Goal: Information Seeking & Learning: Learn about a topic

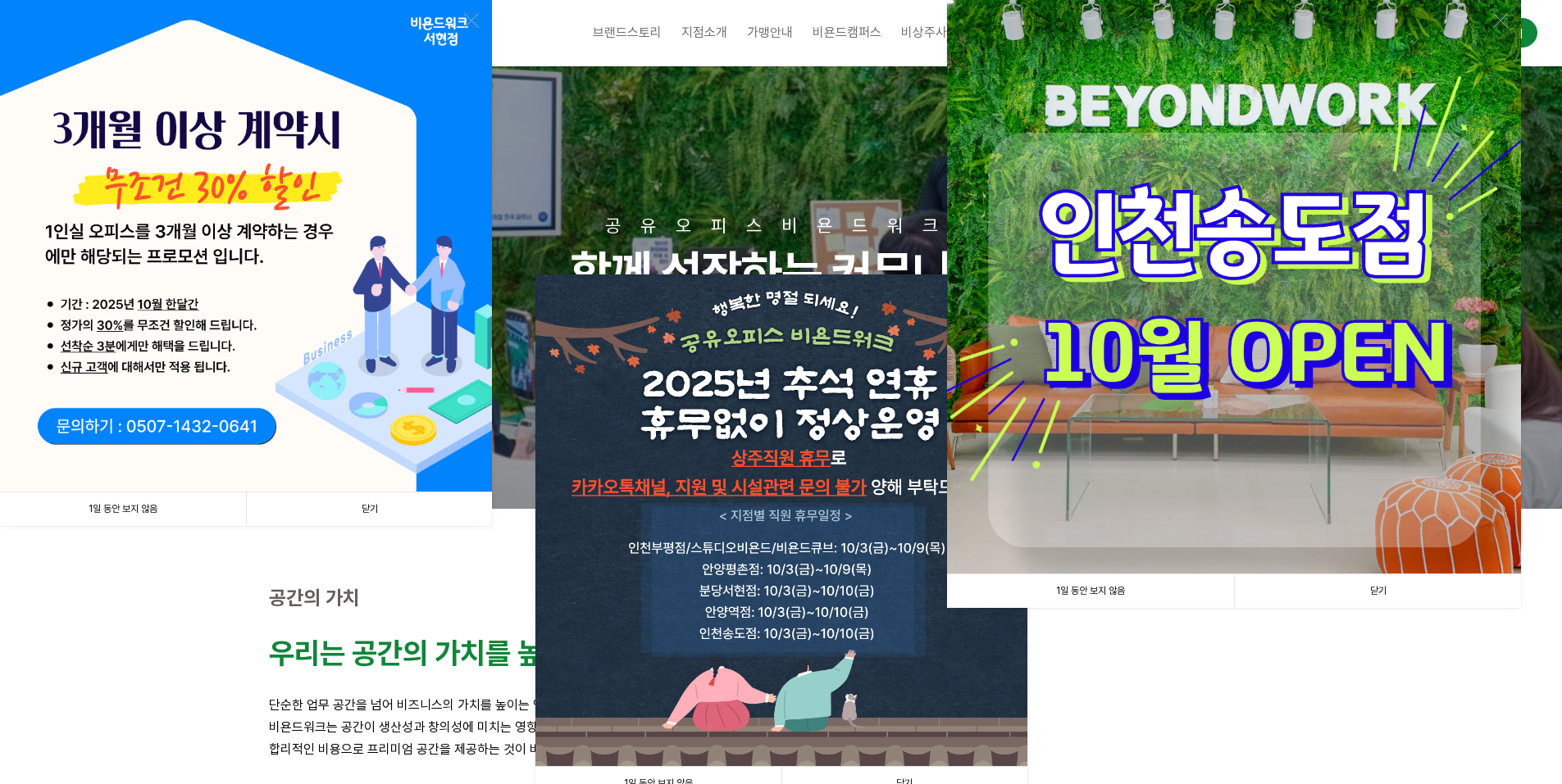
click at [1377, 592] on link "닫기" at bounding box center [1377, 591] width 287 height 34
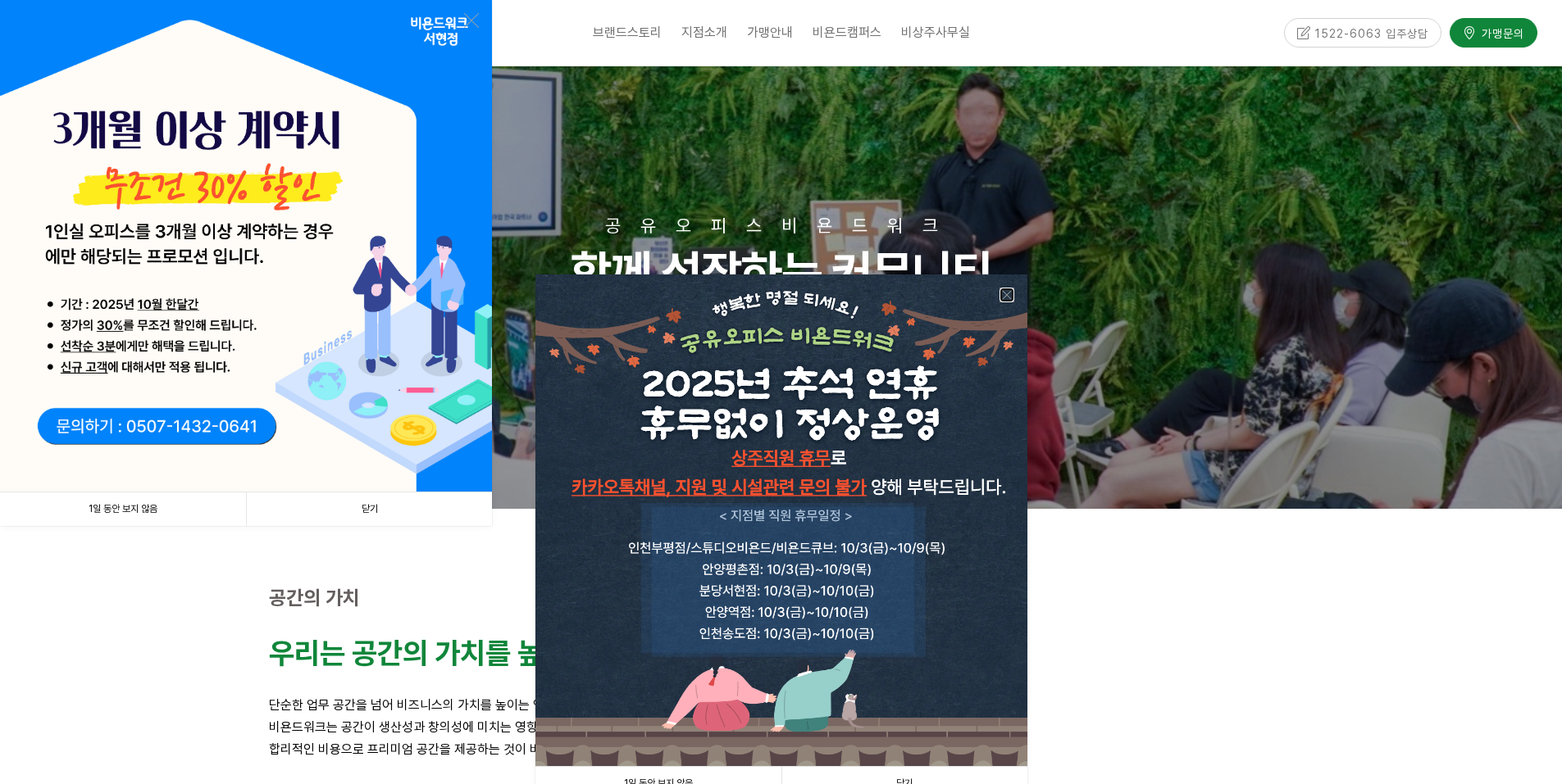
click at [1009, 294] on link at bounding box center [1007, 295] width 15 height 15
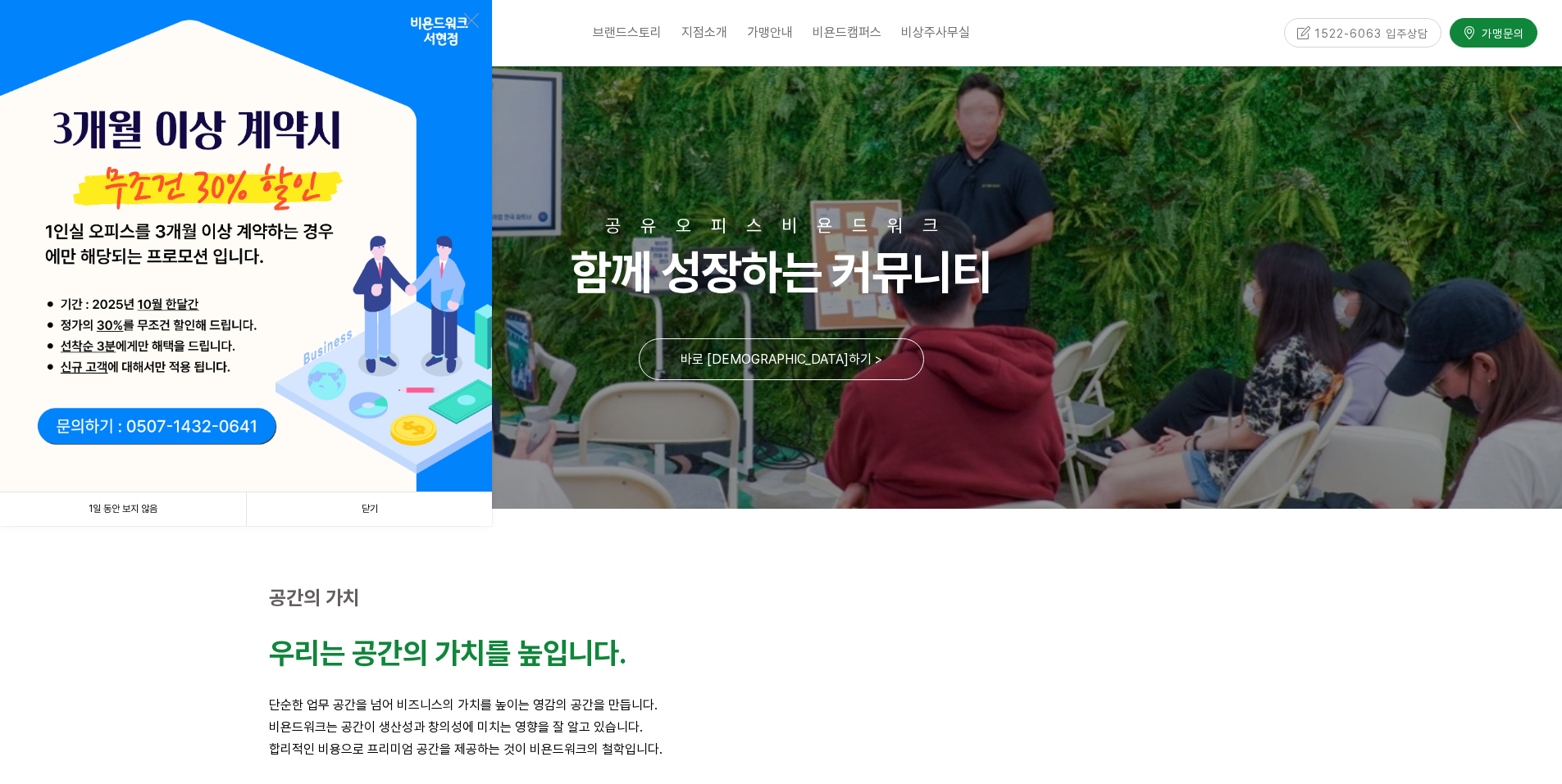
click at [386, 506] on link "닫기" at bounding box center [369, 509] width 246 height 34
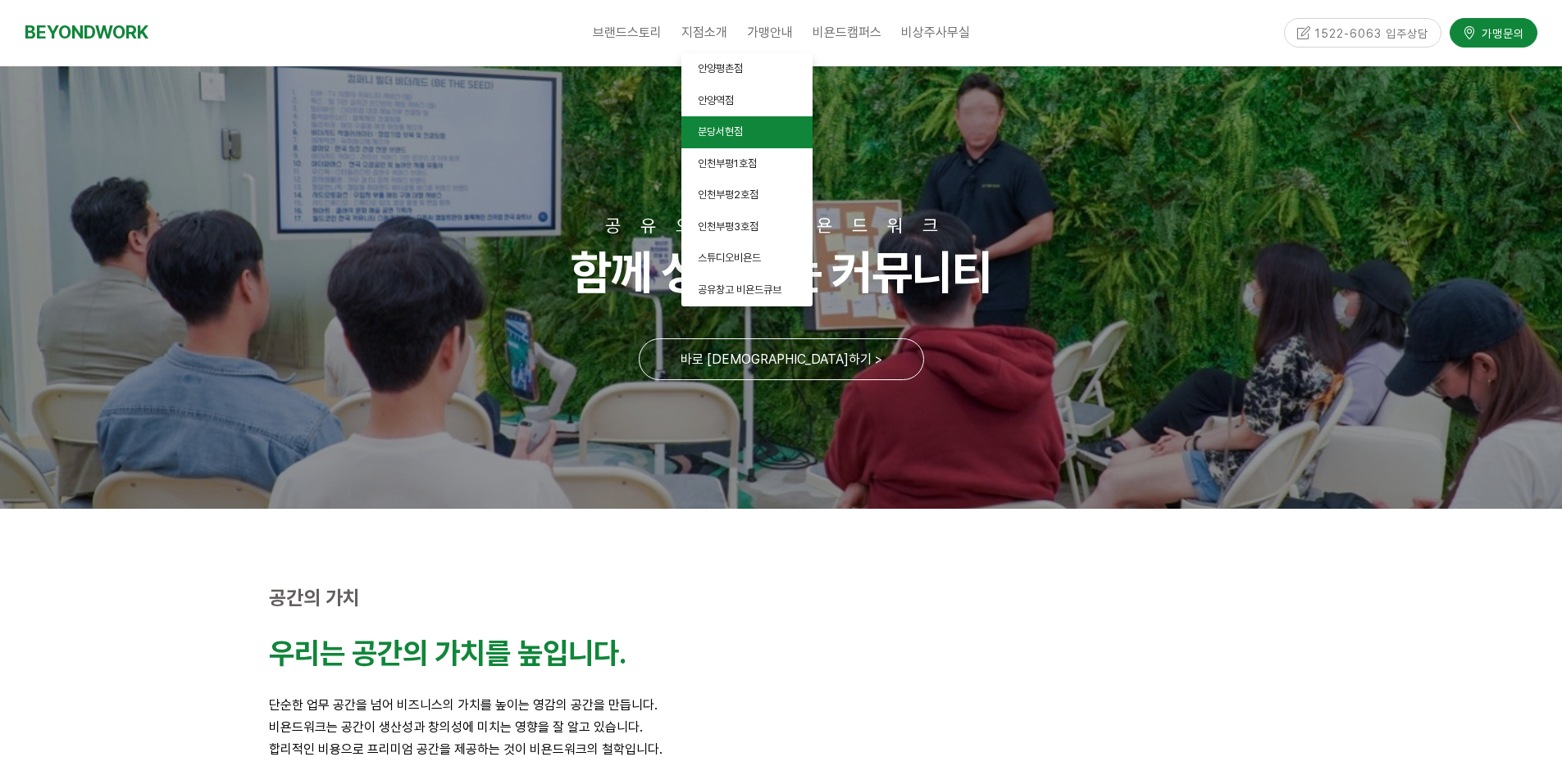
click at [746, 131] on link "분당서현점" at bounding box center [747, 132] width 131 height 32
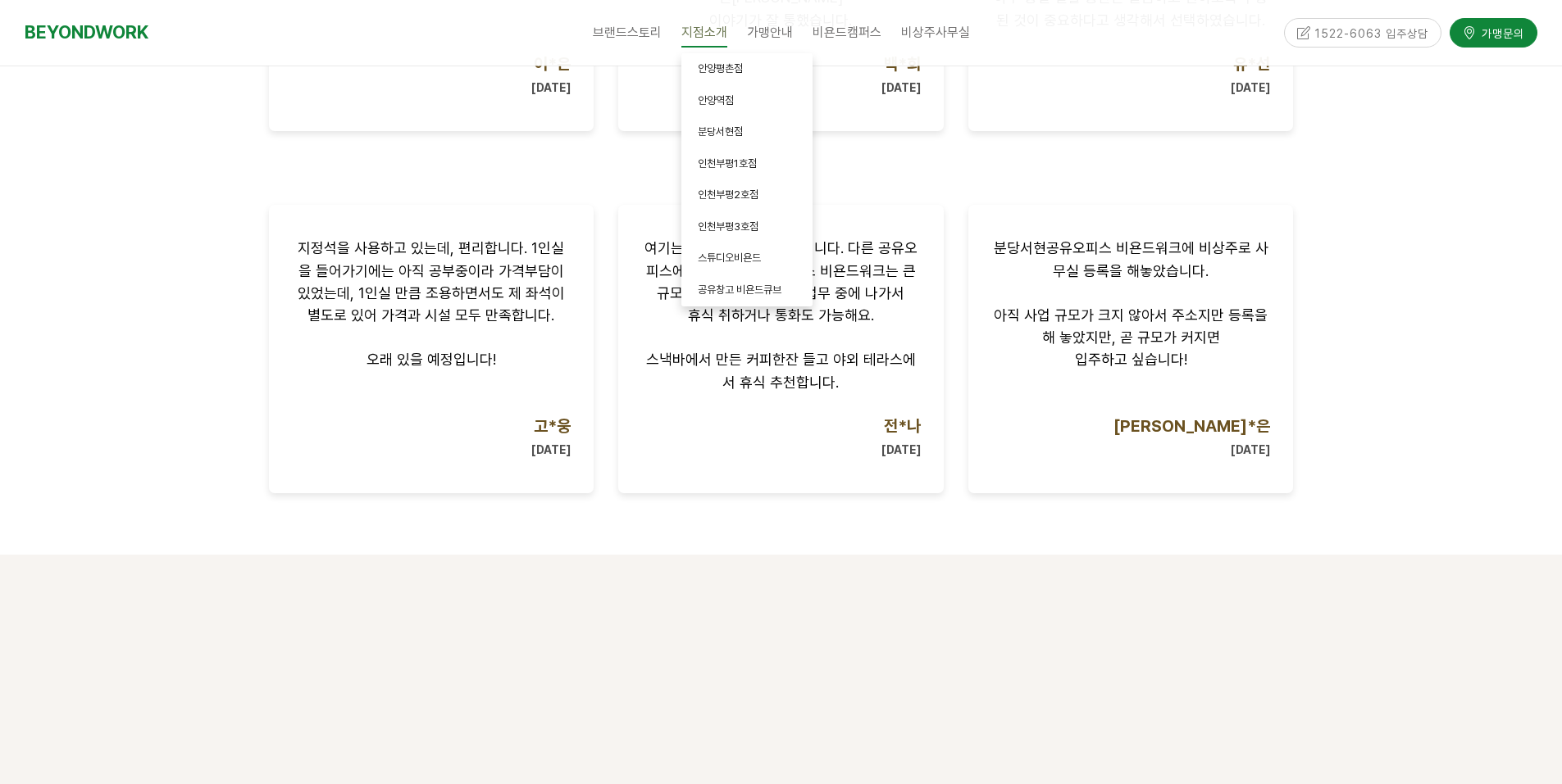
scroll to position [1393, 0]
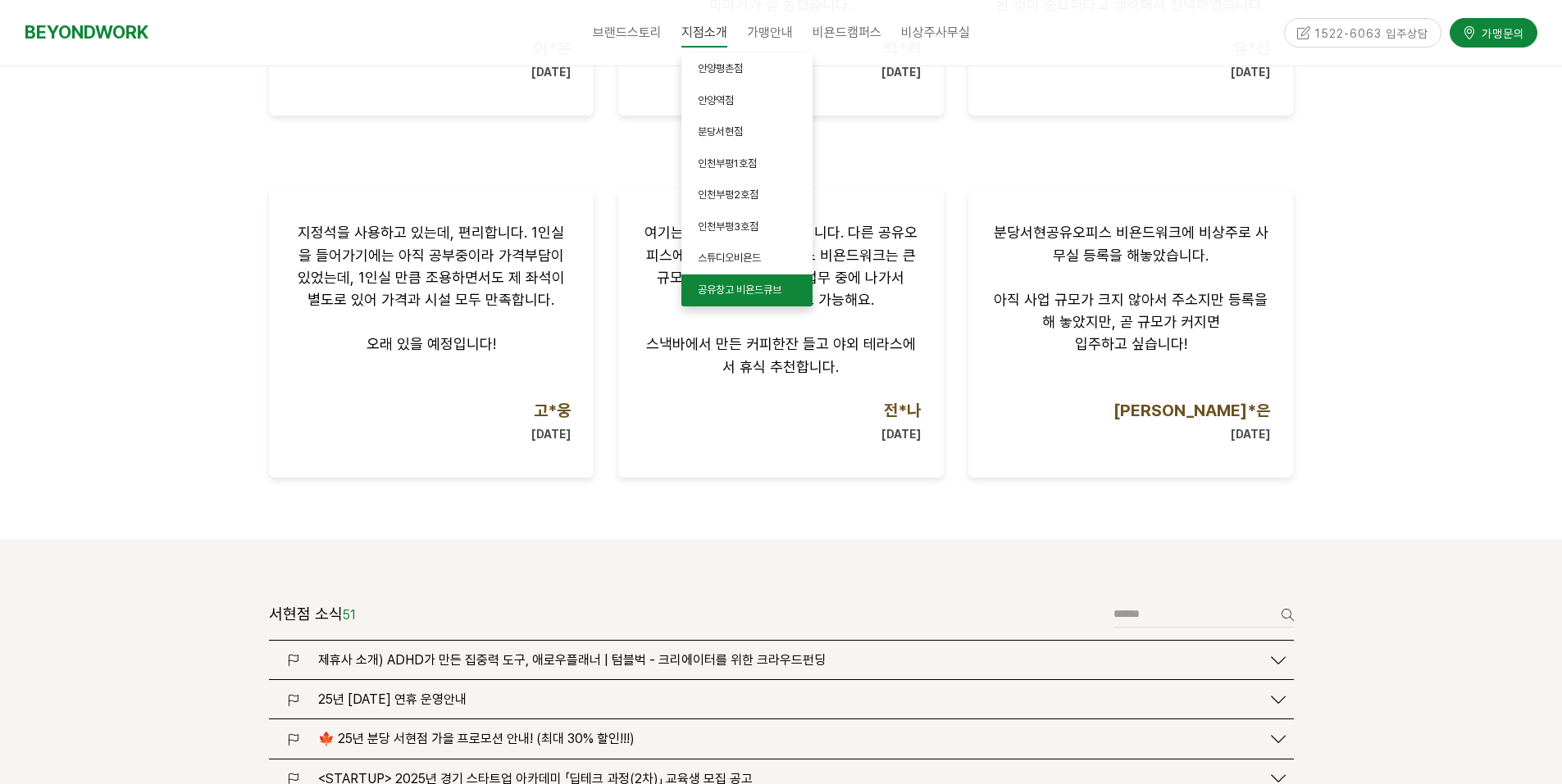
click at [742, 297] on link "공유창고 비욘드큐브" at bounding box center [747, 290] width 131 height 32
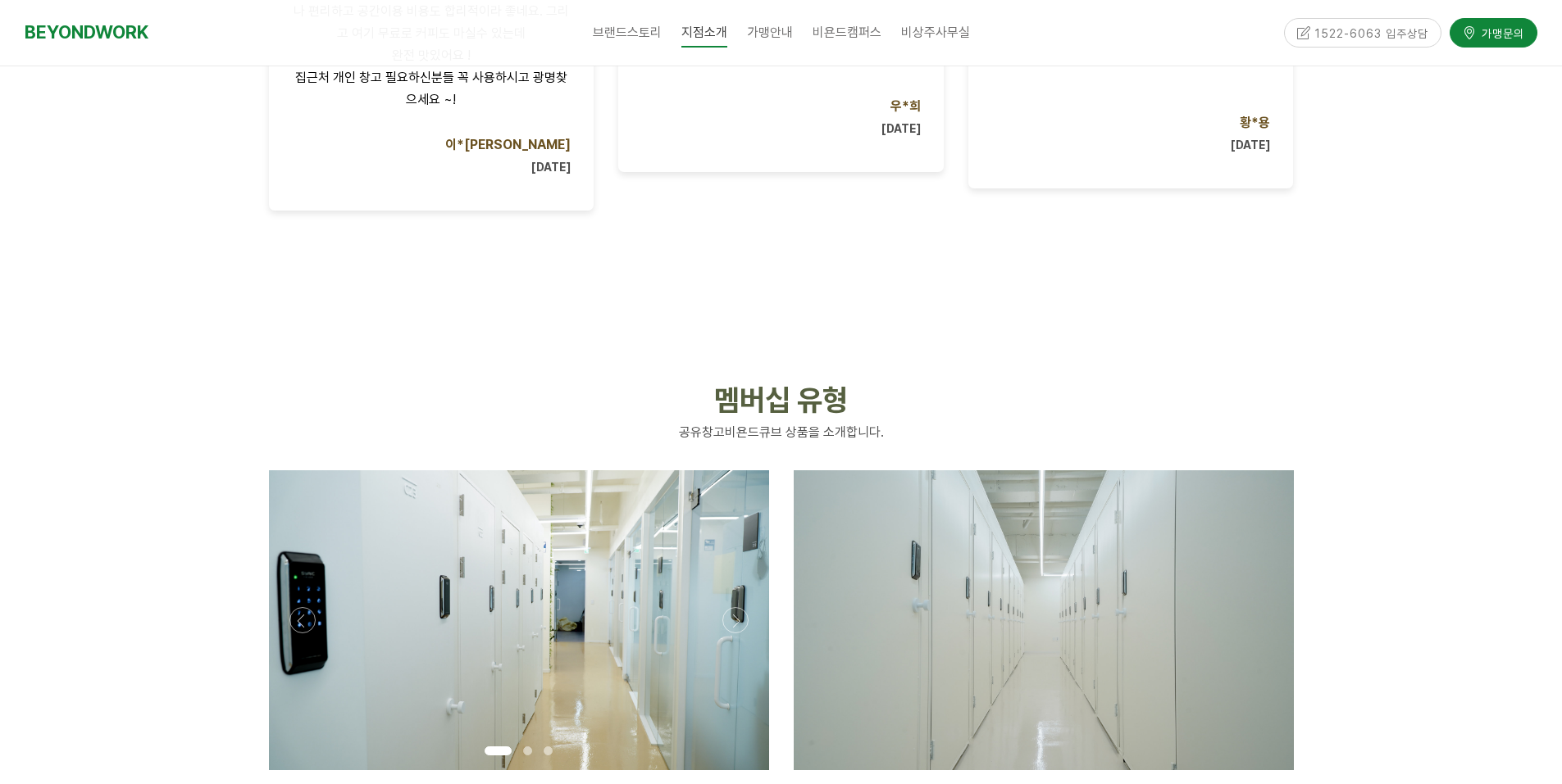
scroll to position [2049, 0]
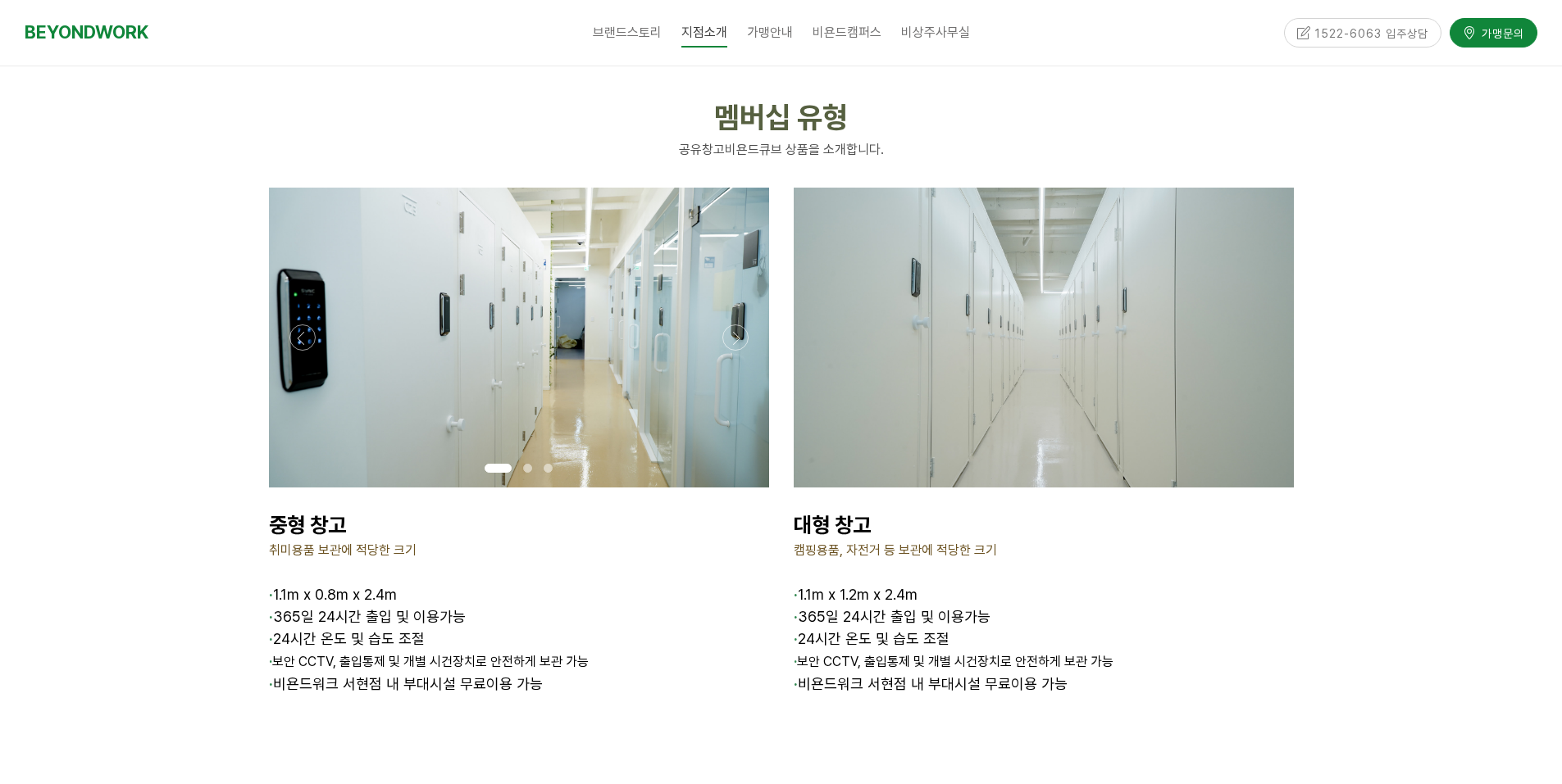
click at [688, 366] on p at bounding box center [519, 337] width 500 height 300
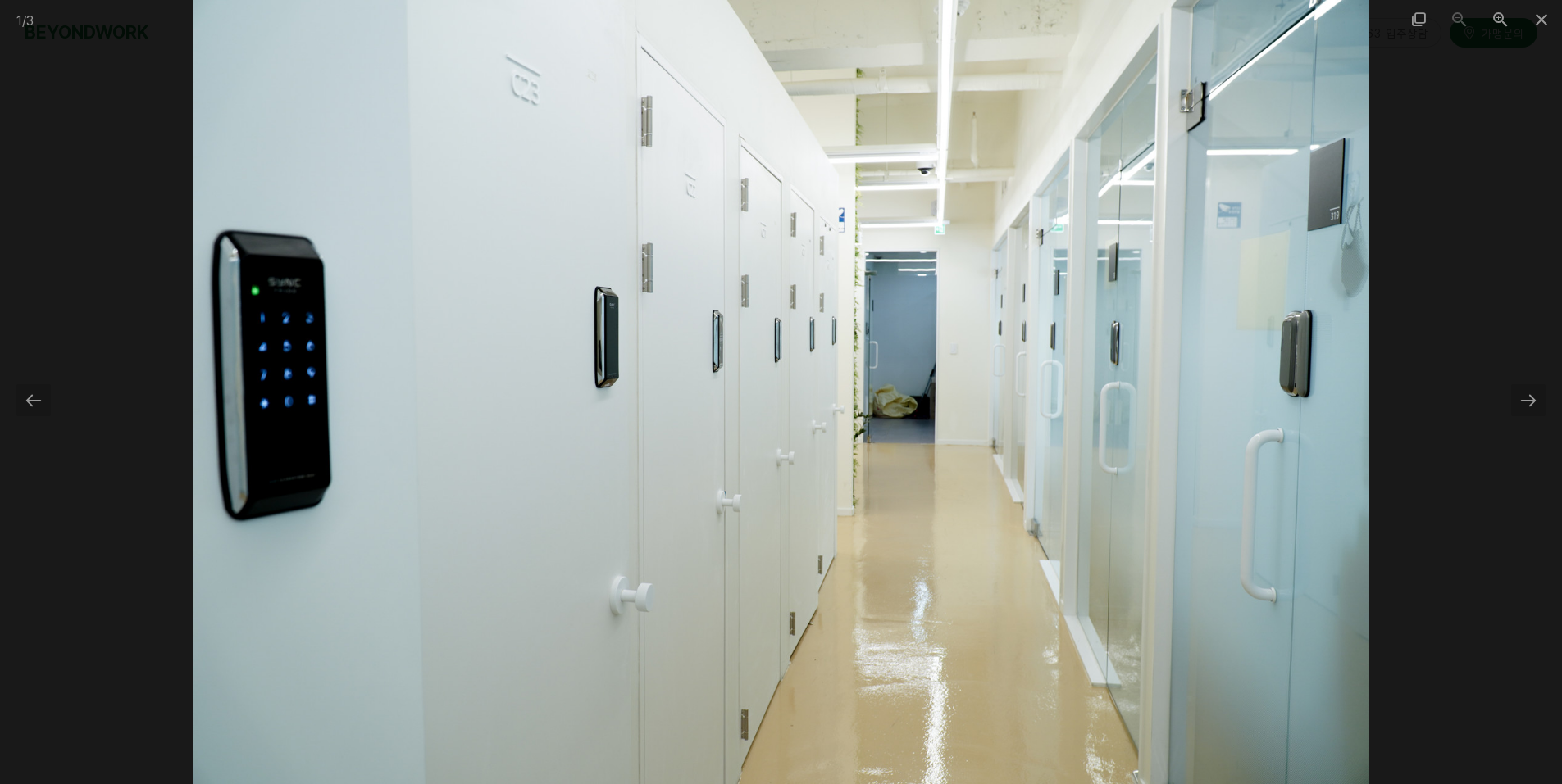
drag, startPoint x: 1410, startPoint y: 346, endPoint x: 1499, endPoint y: 393, distance: 100.6
click at [1414, 346] on div at bounding box center [781, 392] width 1562 height 784
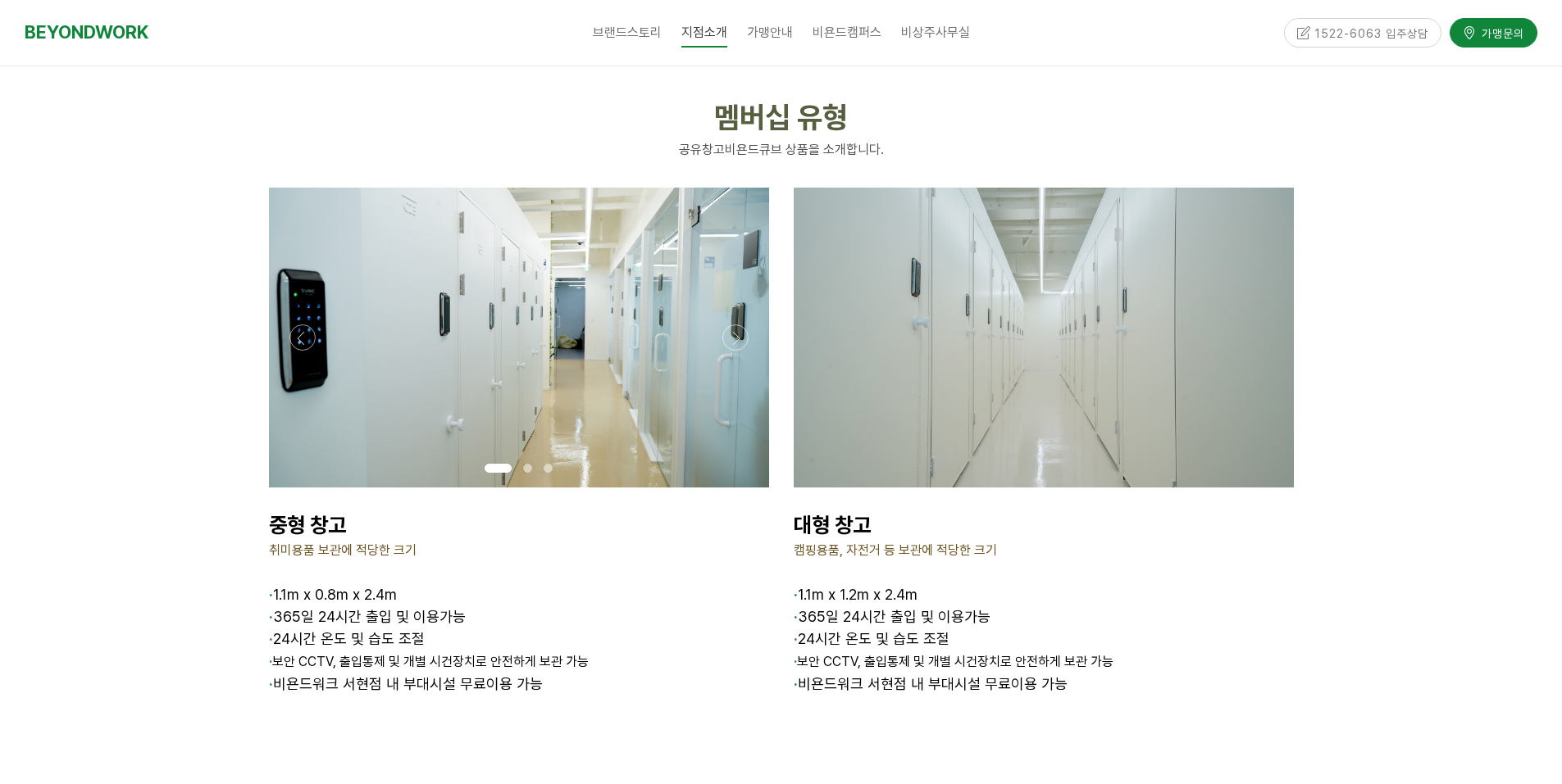
click at [540, 363] on p at bounding box center [519, 337] width 500 height 300
click at [529, 284] on p at bounding box center [519, 337] width 500 height 300
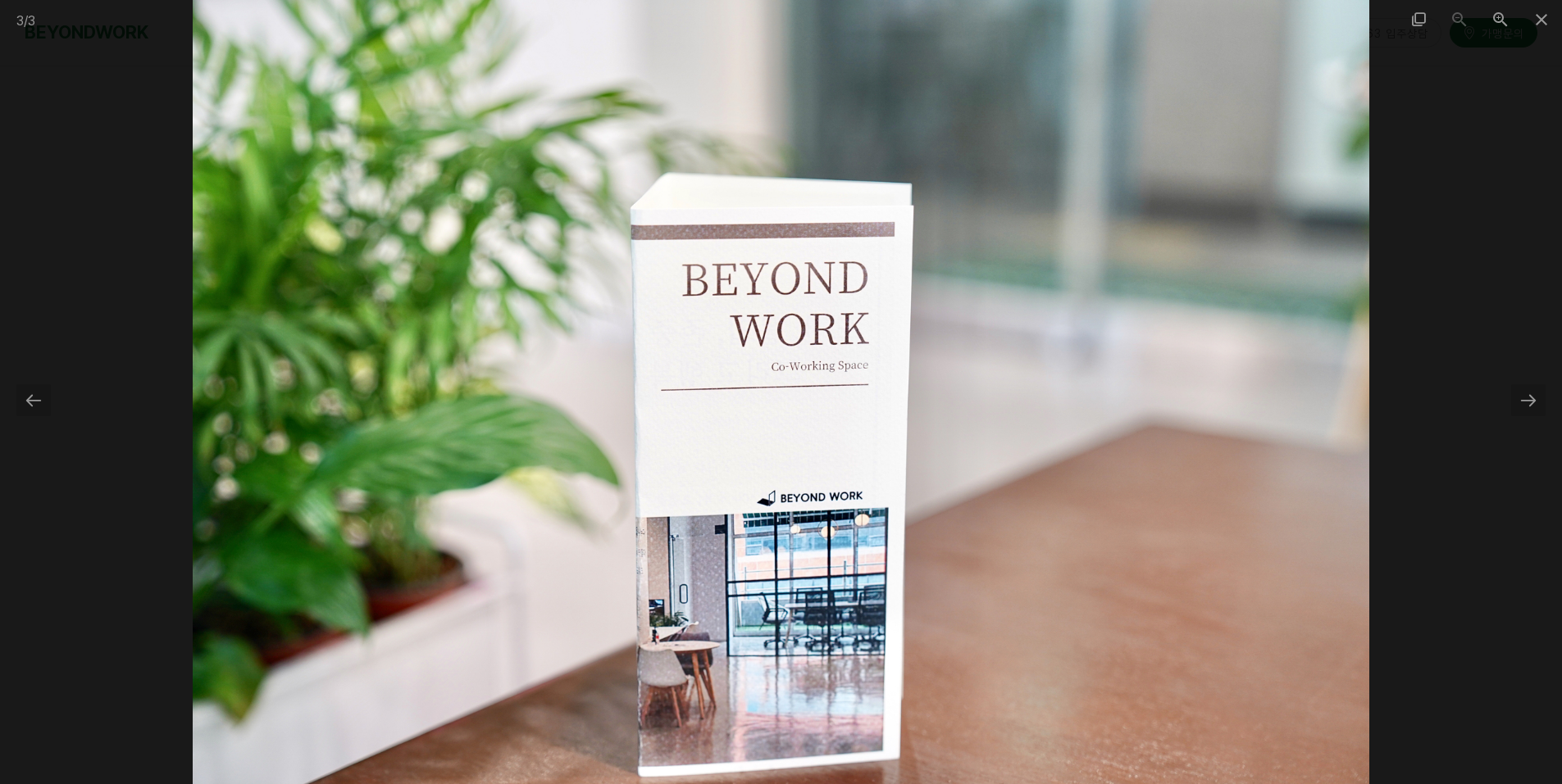
drag, startPoint x: 22, startPoint y: 104, endPoint x: 100, endPoint y: 78, distance: 82.2
click at [22, 106] on div at bounding box center [781, 392] width 1562 height 784
